Goal: Navigation & Orientation: Find specific page/section

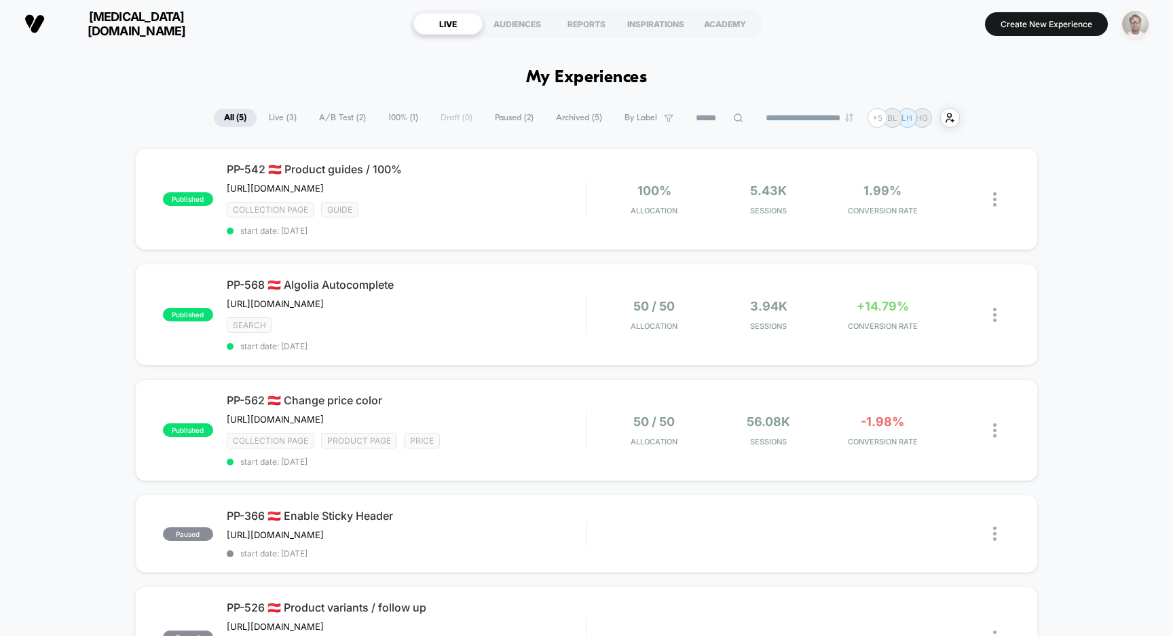
click at [1139, 23] on img "button" at bounding box center [1135, 24] width 26 height 26
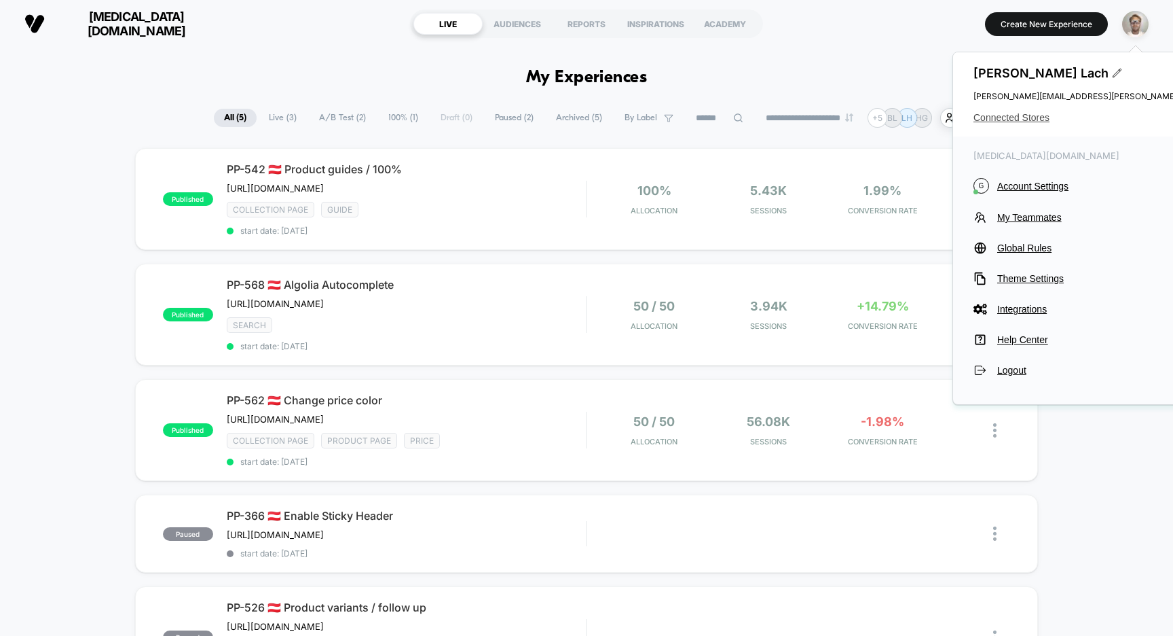
click at [1042, 119] on span "Connected Stores" at bounding box center [1142, 117] width 336 height 11
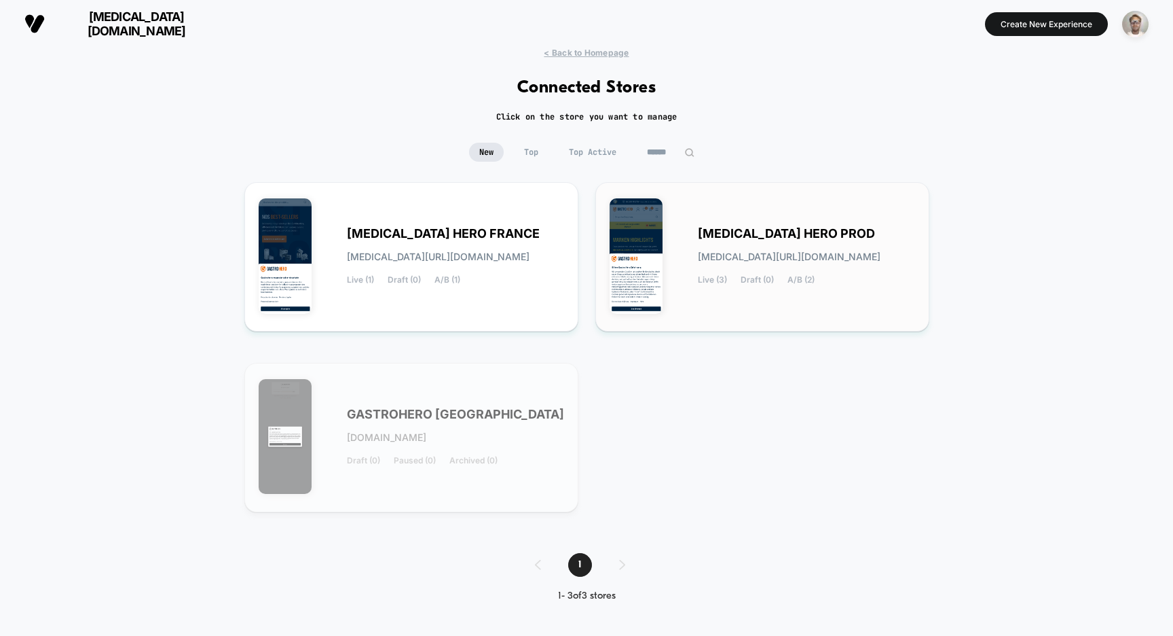
click at [782, 216] on div "[MEDICAL_DATA] HERO PROD [MEDICAL_DATA][URL][DOMAIN_NAME] Live (3) Draft (0) A/…" at bounding box center [763, 256] width 306 height 121
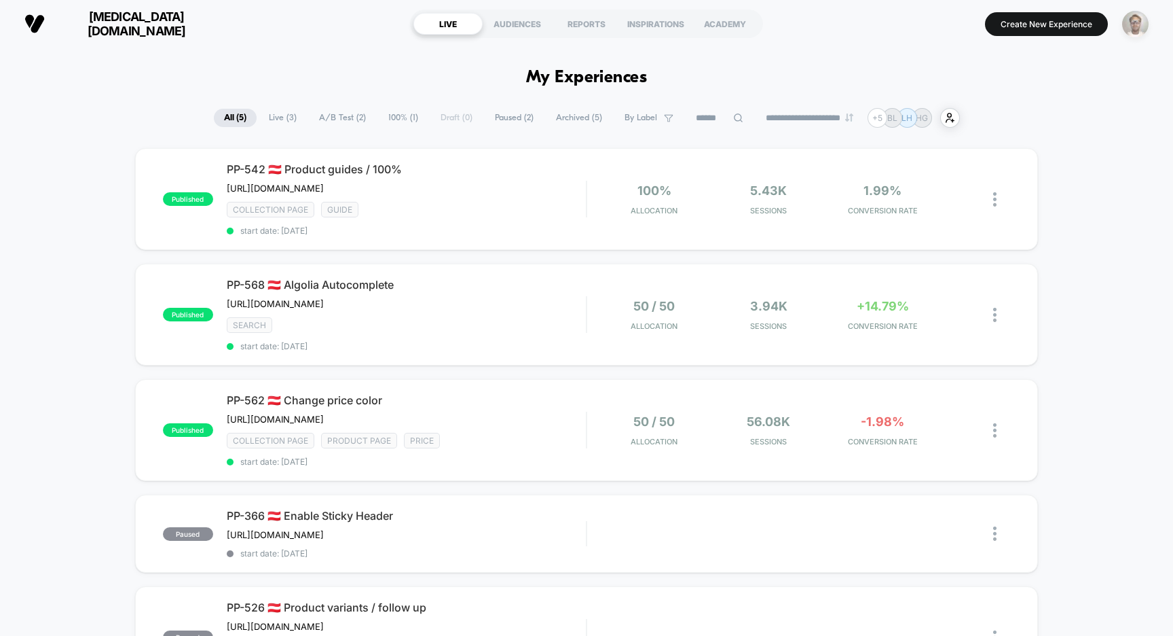
click at [1147, 25] on img "button" at bounding box center [1135, 24] width 26 height 26
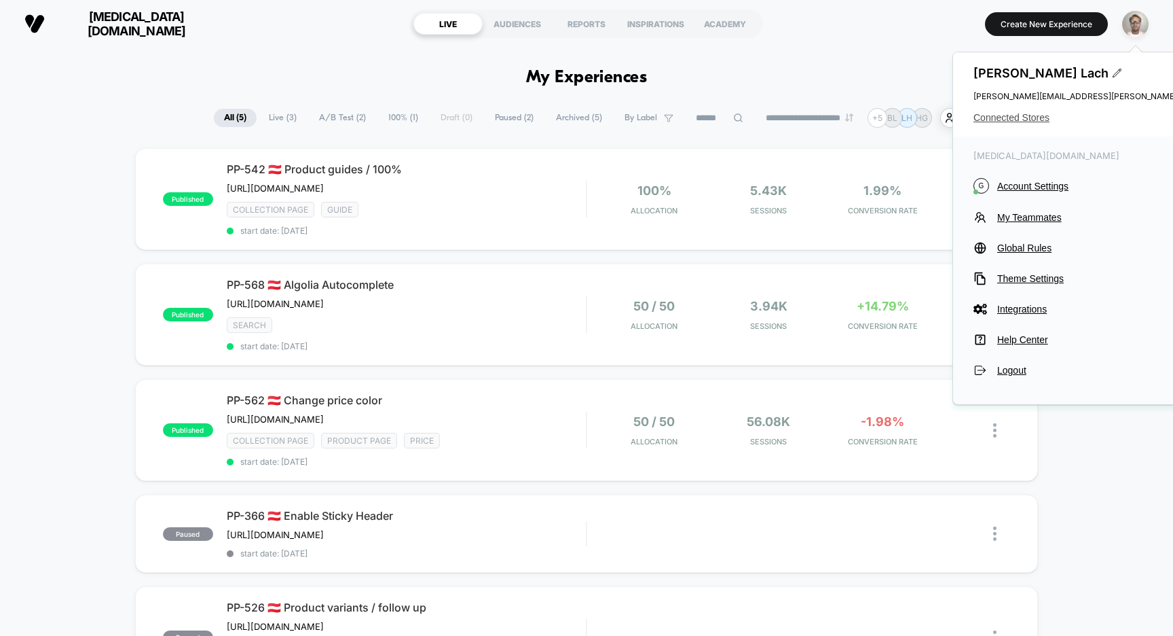
click at [1036, 115] on span "Connected Stores" at bounding box center [1142, 117] width 336 height 11
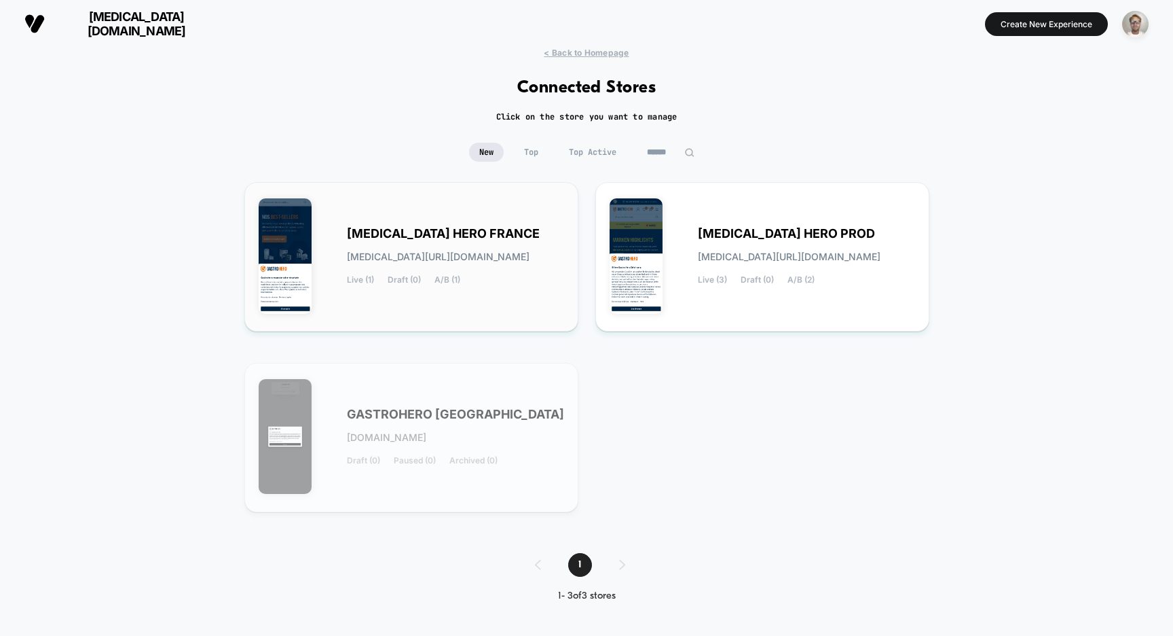
click at [468, 241] on div "[MEDICAL_DATA] HERO FRANCE [MEDICAL_DATA][URL][DOMAIN_NAME] Live (1) Draft (0) …" at bounding box center [455, 257] width 217 height 56
